Goal: Use online tool/utility: Use online tool/utility

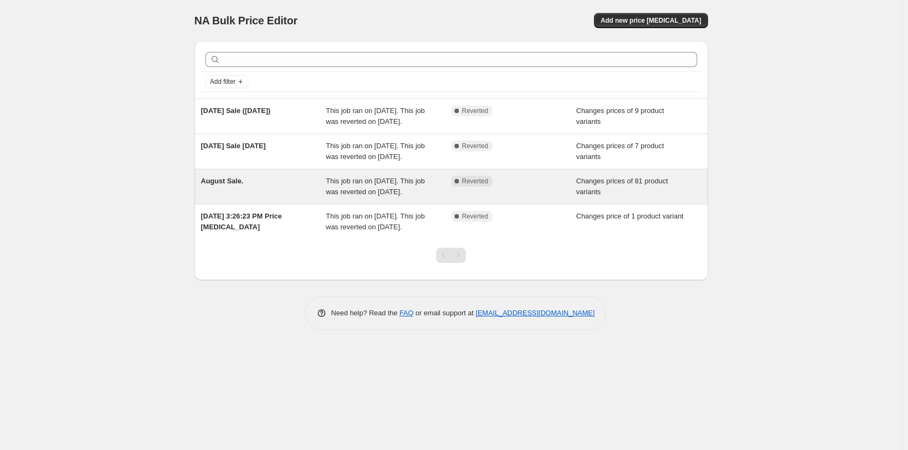
click at [406, 196] on span "This job ran on [DATE]. This job was reverted on [DATE]." at bounding box center [375, 186] width 99 height 19
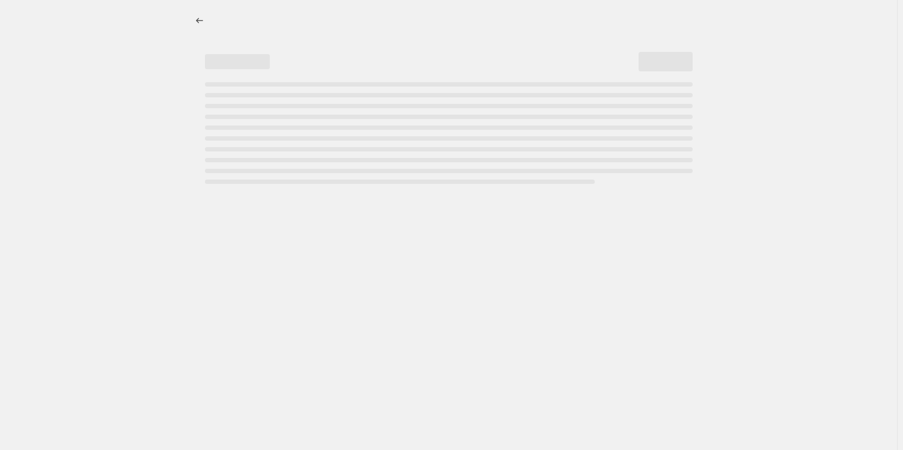
select select "collection"
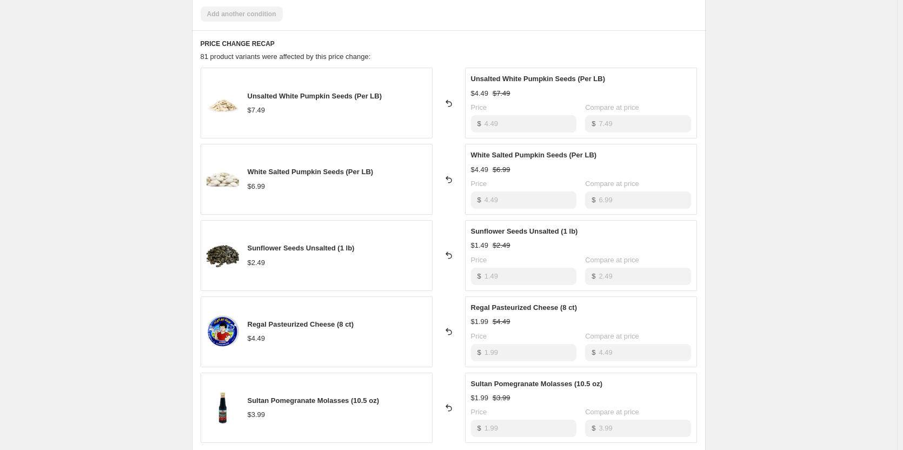
scroll to position [541, 0]
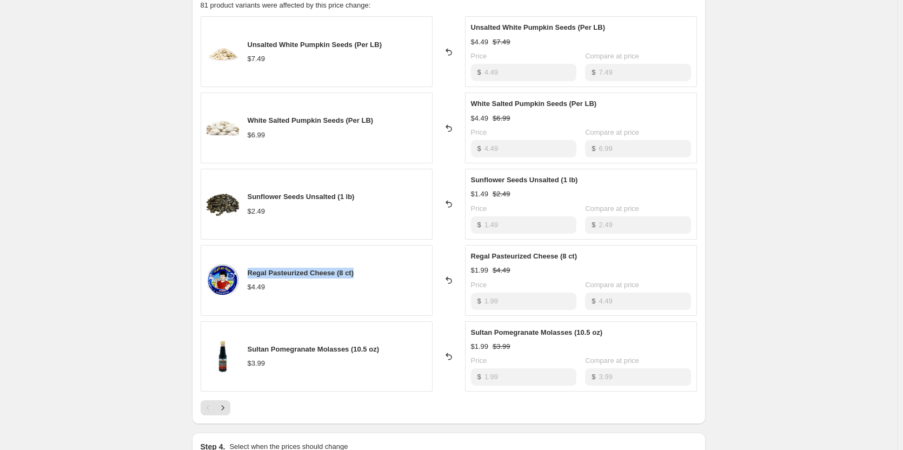
drag, startPoint x: 361, startPoint y: 271, endPoint x: 250, endPoint y: 274, distance: 110.3
click at [250, 274] on div "Regal Pasteurized Cheese (8 ct) $4.49" at bounding box center [317, 280] width 232 height 71
copy span "Regal Pasteurized Cheese (8 ct)"
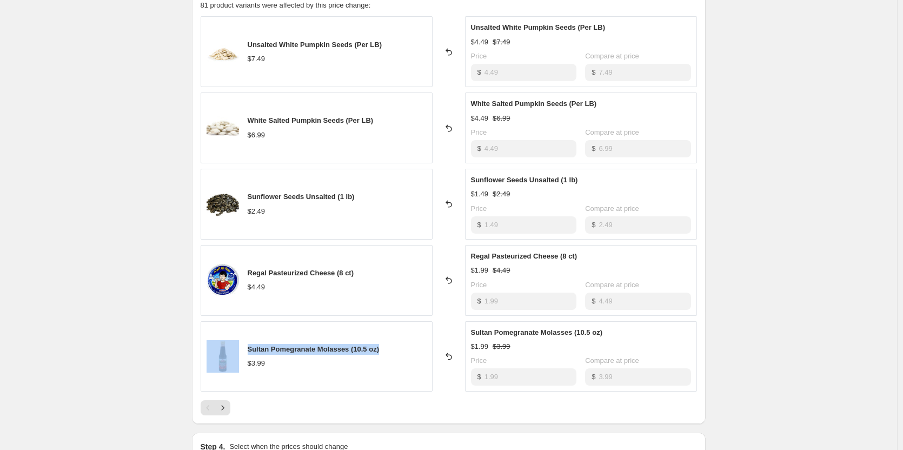
drag, startPoint x: 388, startPoint y: 349, endPoint x: 234, endPoint y: 352, distance: 153.6
click at [234, 352] on div "Sultan Pomegranate Molasses (10.5 oz) $3.99" at bounding box center [317, 356] width 232 height 71
copy div "Sultan Pomegranate Molasses (10.5 oz)"
